Goal: Feedback & Contribution: Submit feedback/report problem

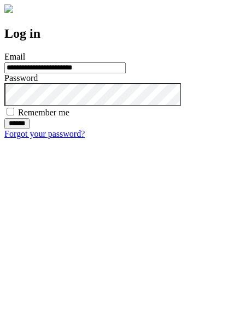
type input "**********"
click at [30, 129] on input "******" at bounding box center [16, 123] width 25 height 11
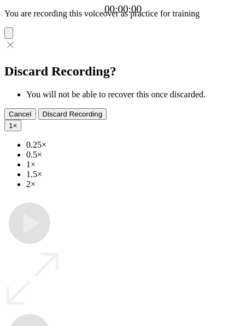
type input "**********"
